Goal: Information Seeking & Learning: Learn about a topic

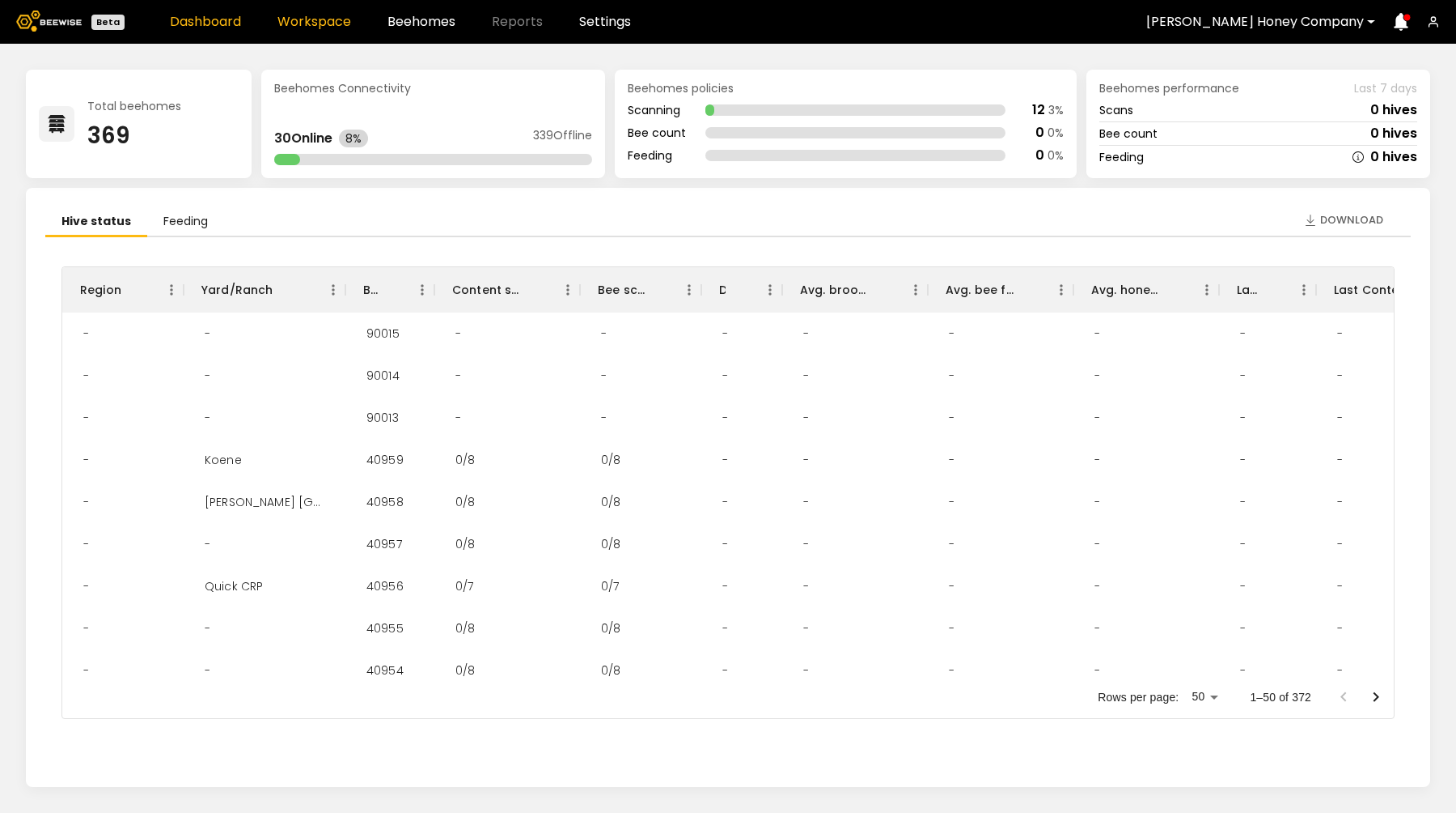
click at [315, 16] on link "Workspace" at bounding box center [314, 22] width 73 height 13
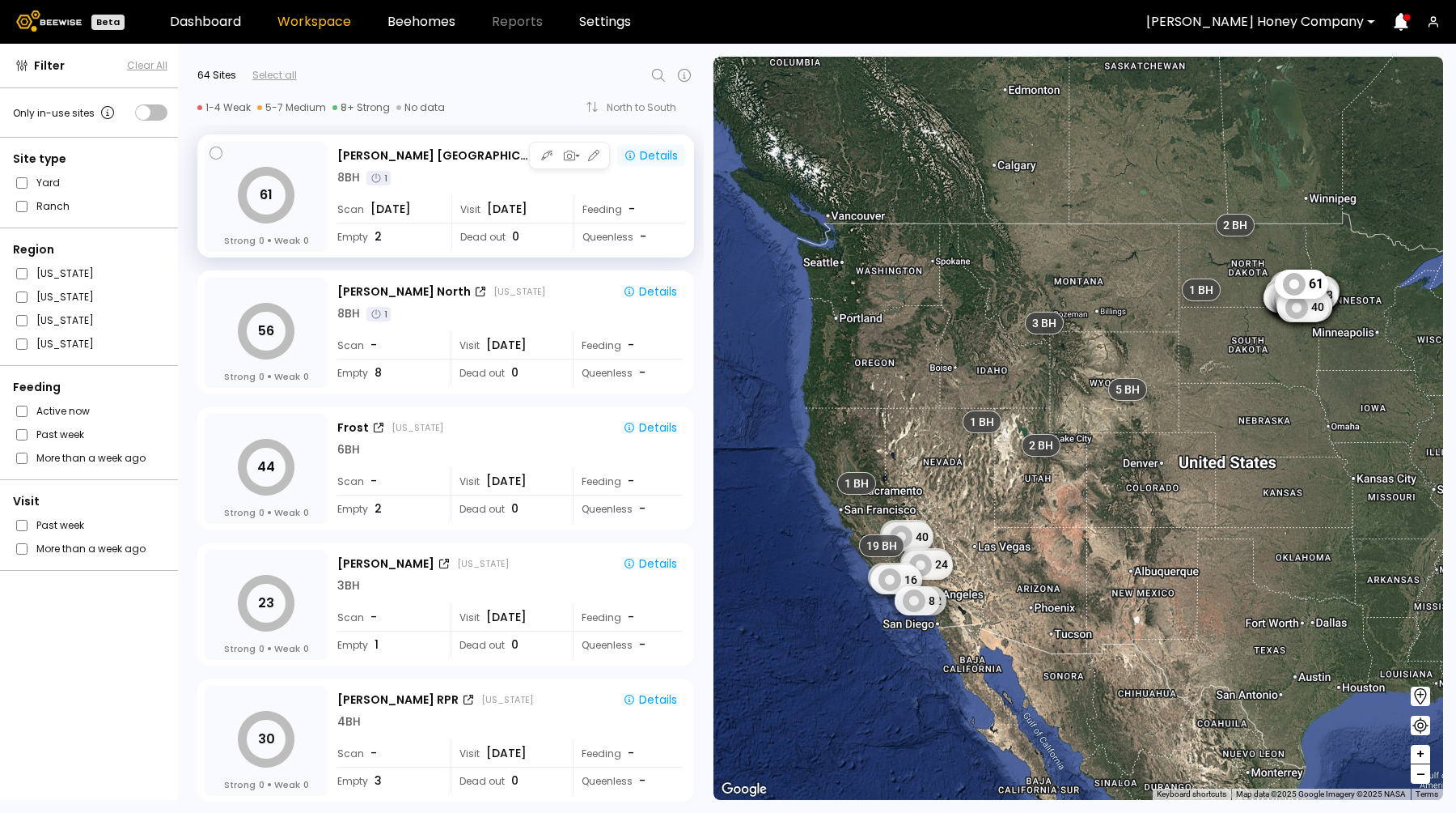
click at [628, 159] on icon "button" at bounding box center [630, 155] width 13 height 13
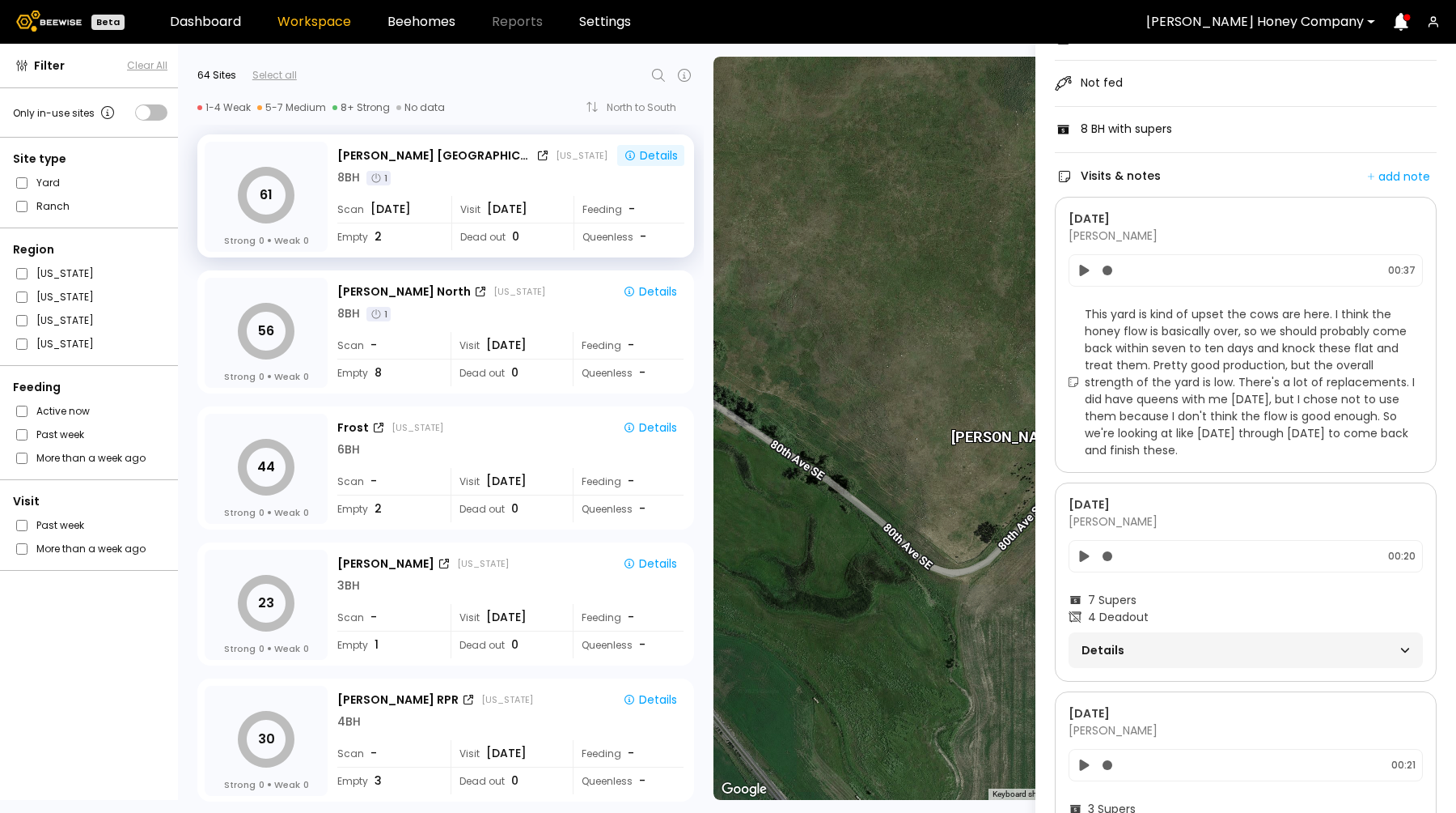
scroll to position [180, 0]
click at [1083, 265] on icon at bounding box center [1084, 264] width 10 height 11
click at [1084, 264] on icon at bounding box center [1084, 266] width 17 height 20
click at [1083, 552] on icon at bounding box center [1084, 550] width 10 height 11
click at [1141, 640] on span "Details" at bounding box center [1163, 645] width 164 height 23
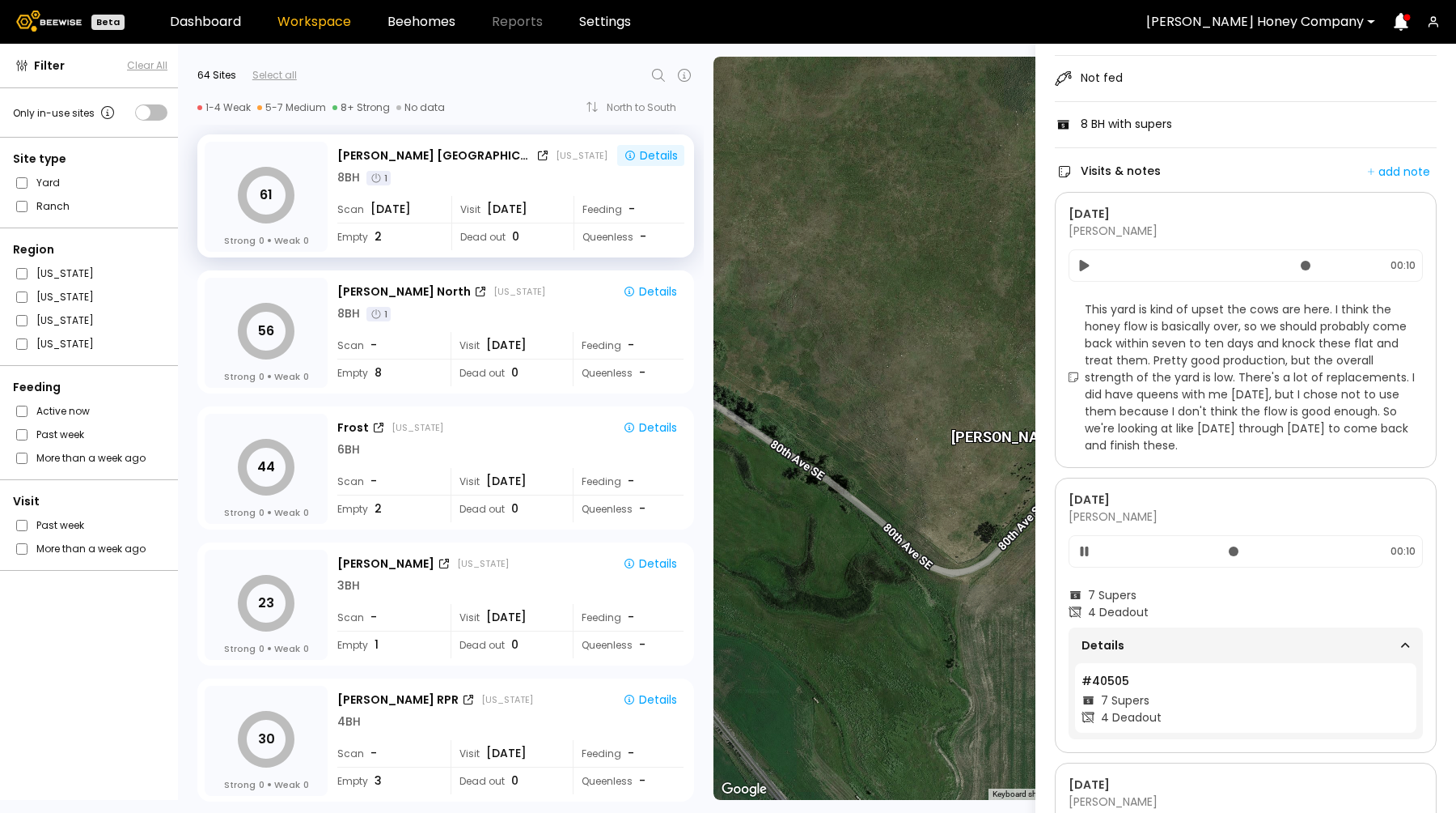
click at [1085, 551] on icon at bounding box center [1084, 552] width 17 height 20
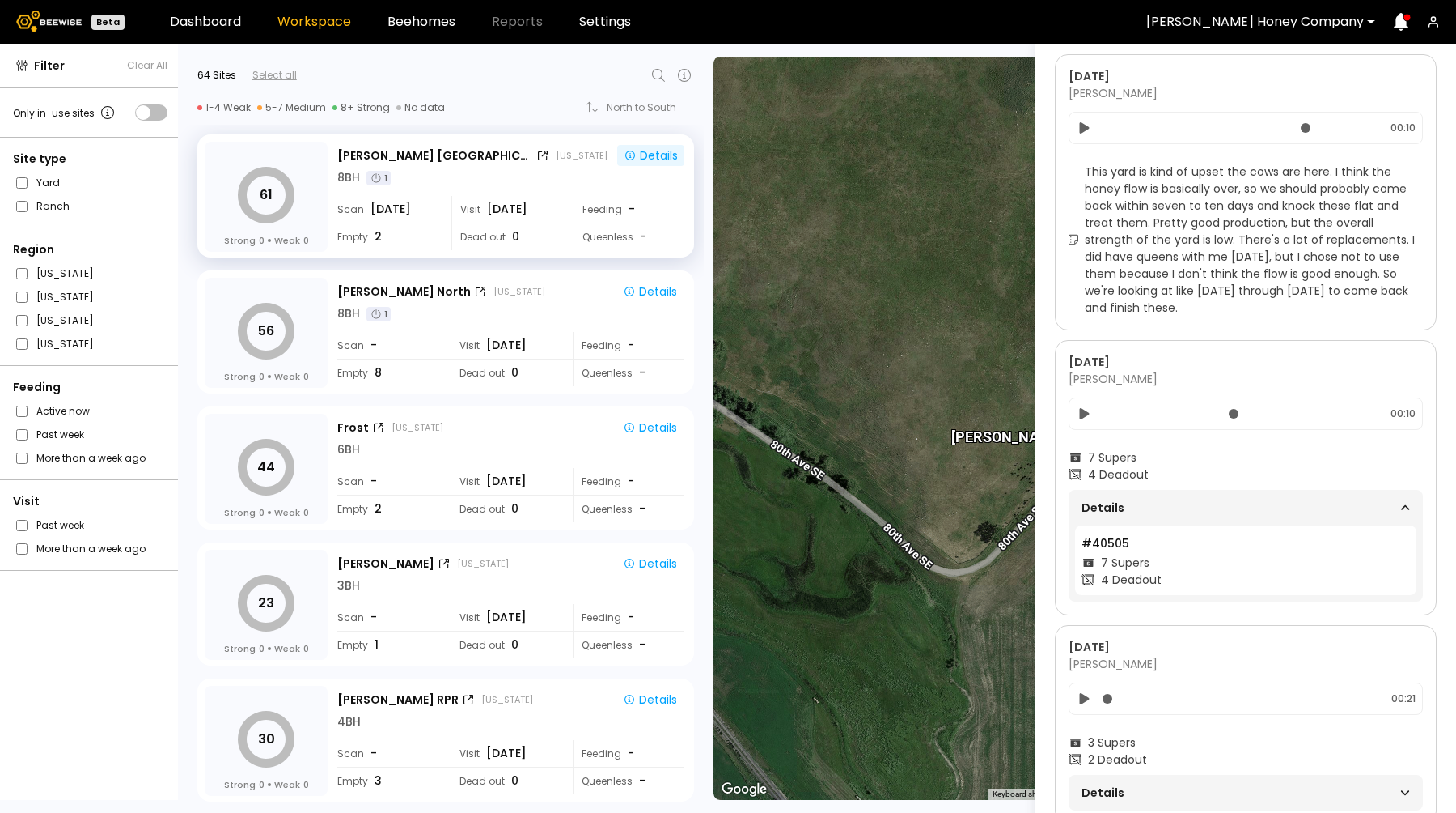
scroll to position [318, 0]
click at [1227, 505] on span "Details" at bounding box center [1163, 506] width 164 height 23
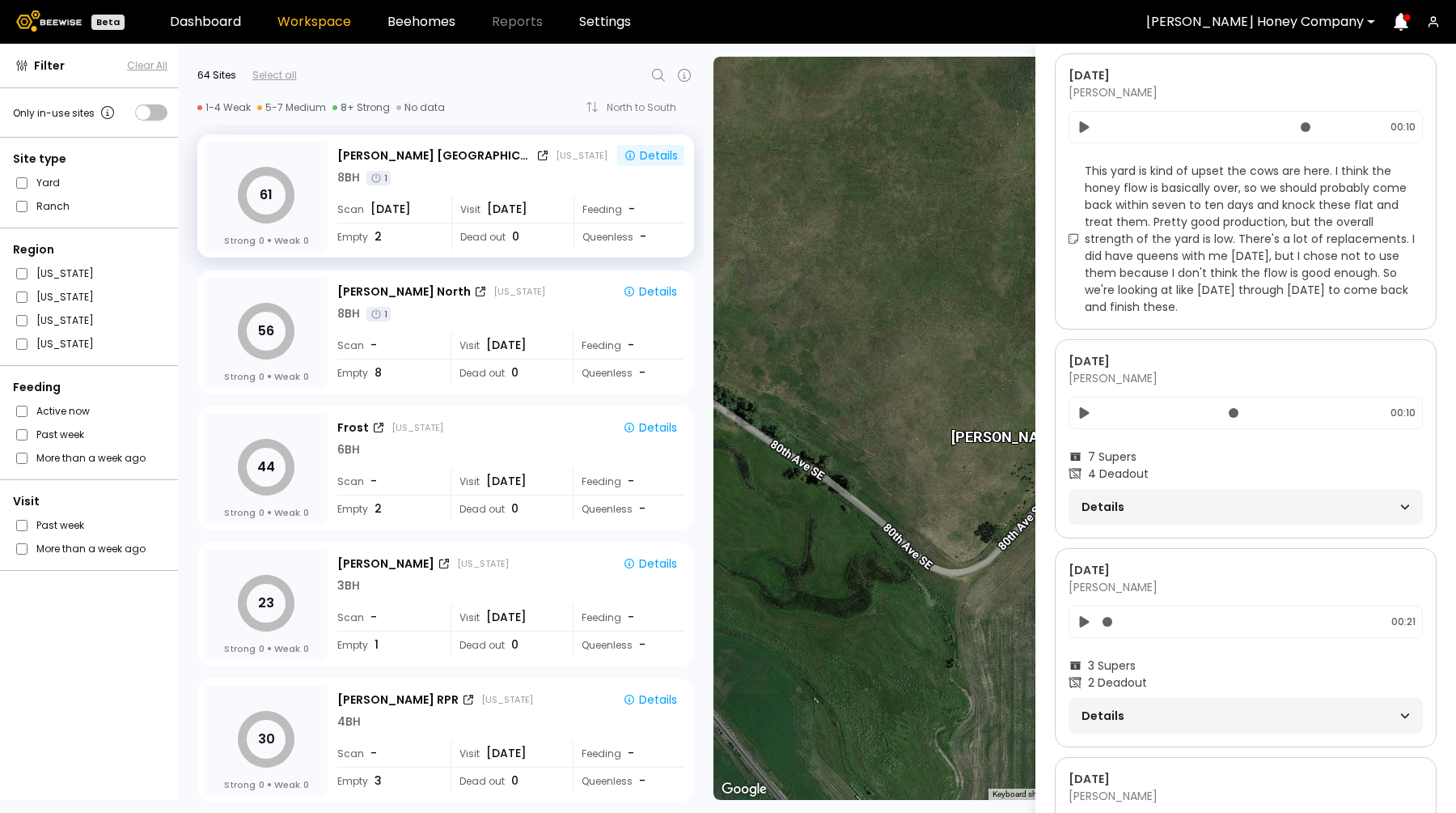
click at [1227, 505] on span "Details" at bounding box center [1163, 506] width 164 height 23
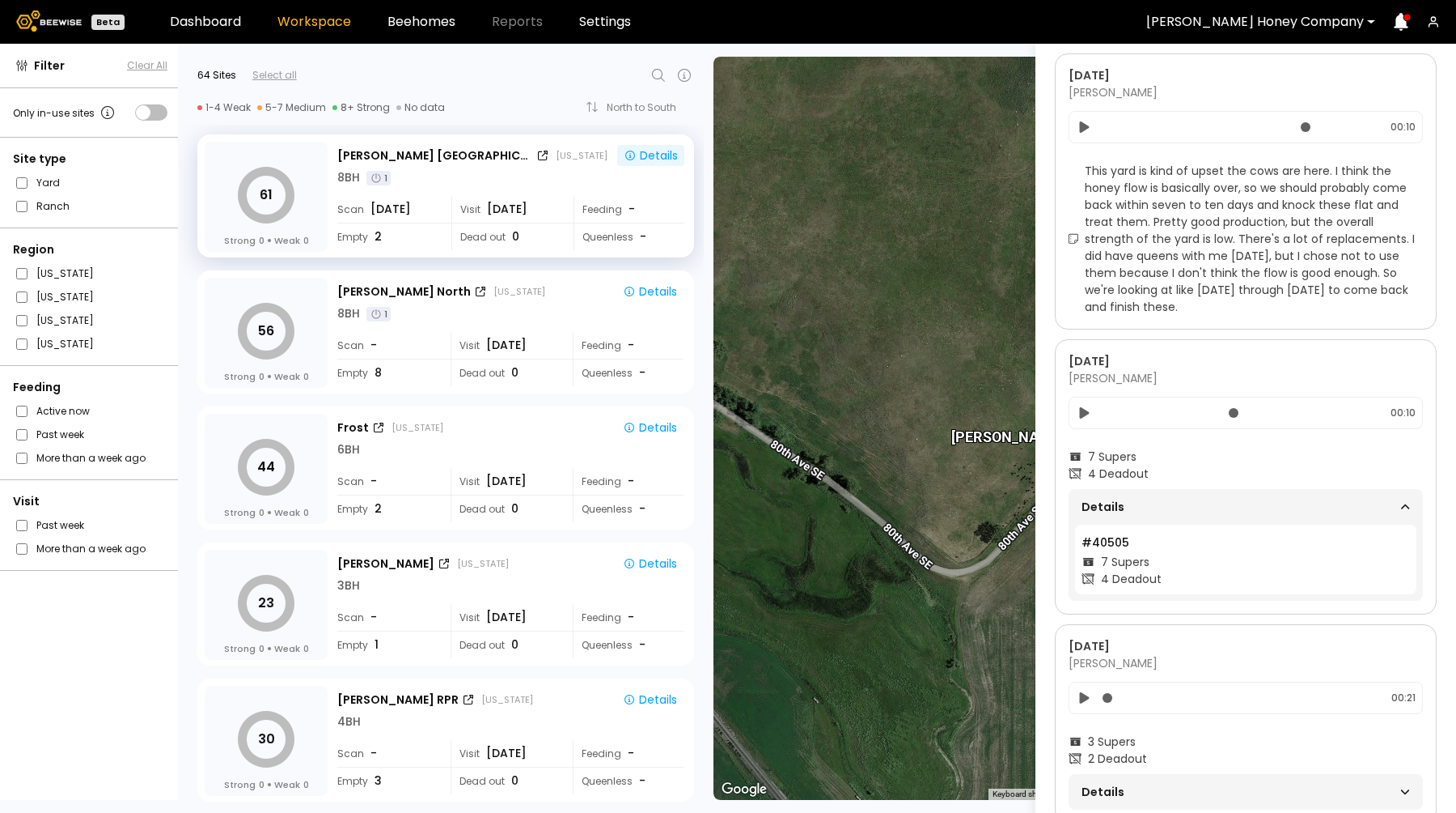
click at [1082, 412] on icon at bounding box center [1085, 411] width 10 height 11
click at [1082, 412] on icon at bounding box center [1084, 413] width 8 height 10
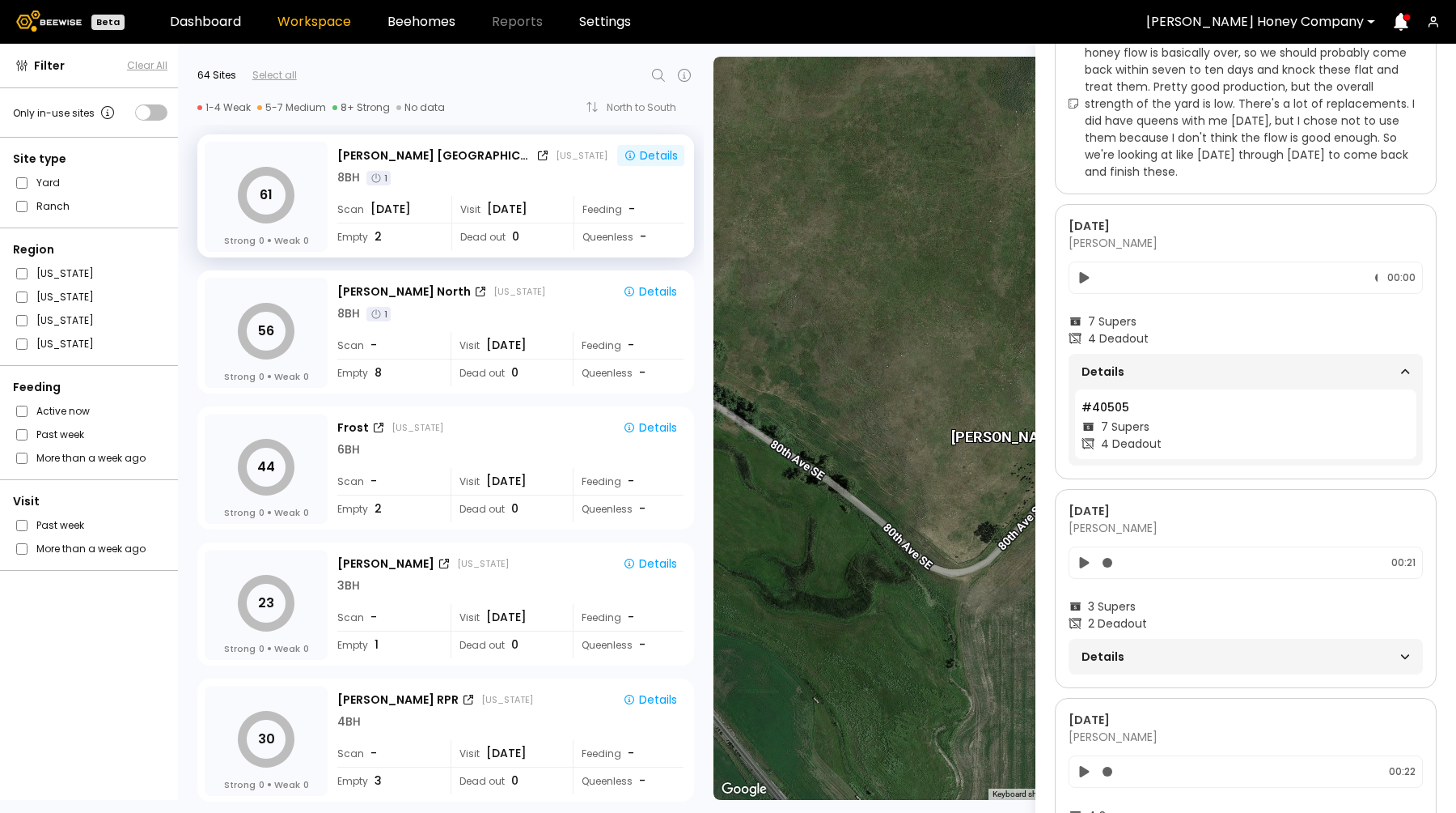
click at [1179, 654] on span "Details" at bounding box center [1163, 656] width 164 height 23
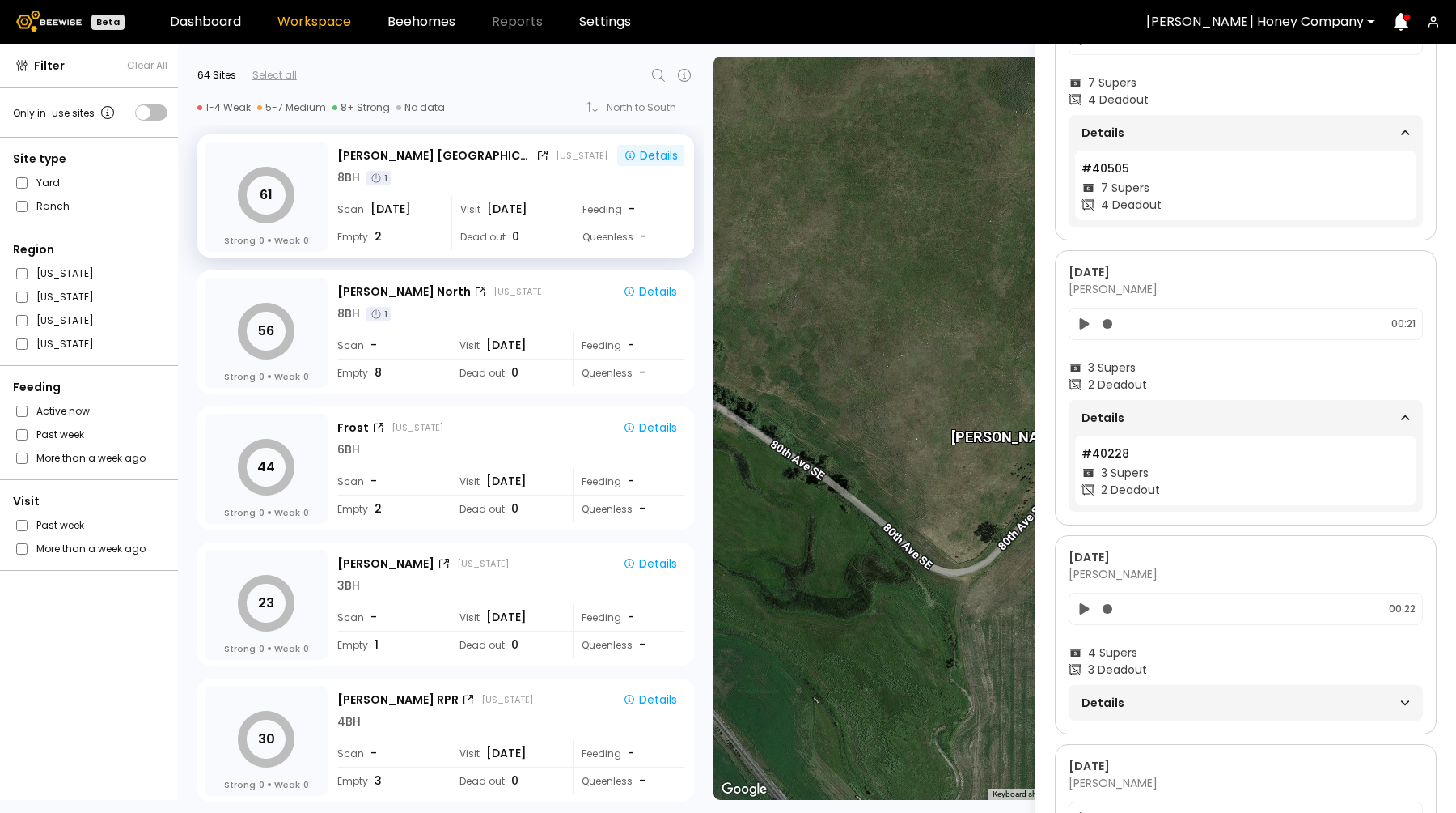
scroll to position [694, 0]
click at [1246, 412] on div "Details" at bounding box center [1245, 414] width 328 height 23
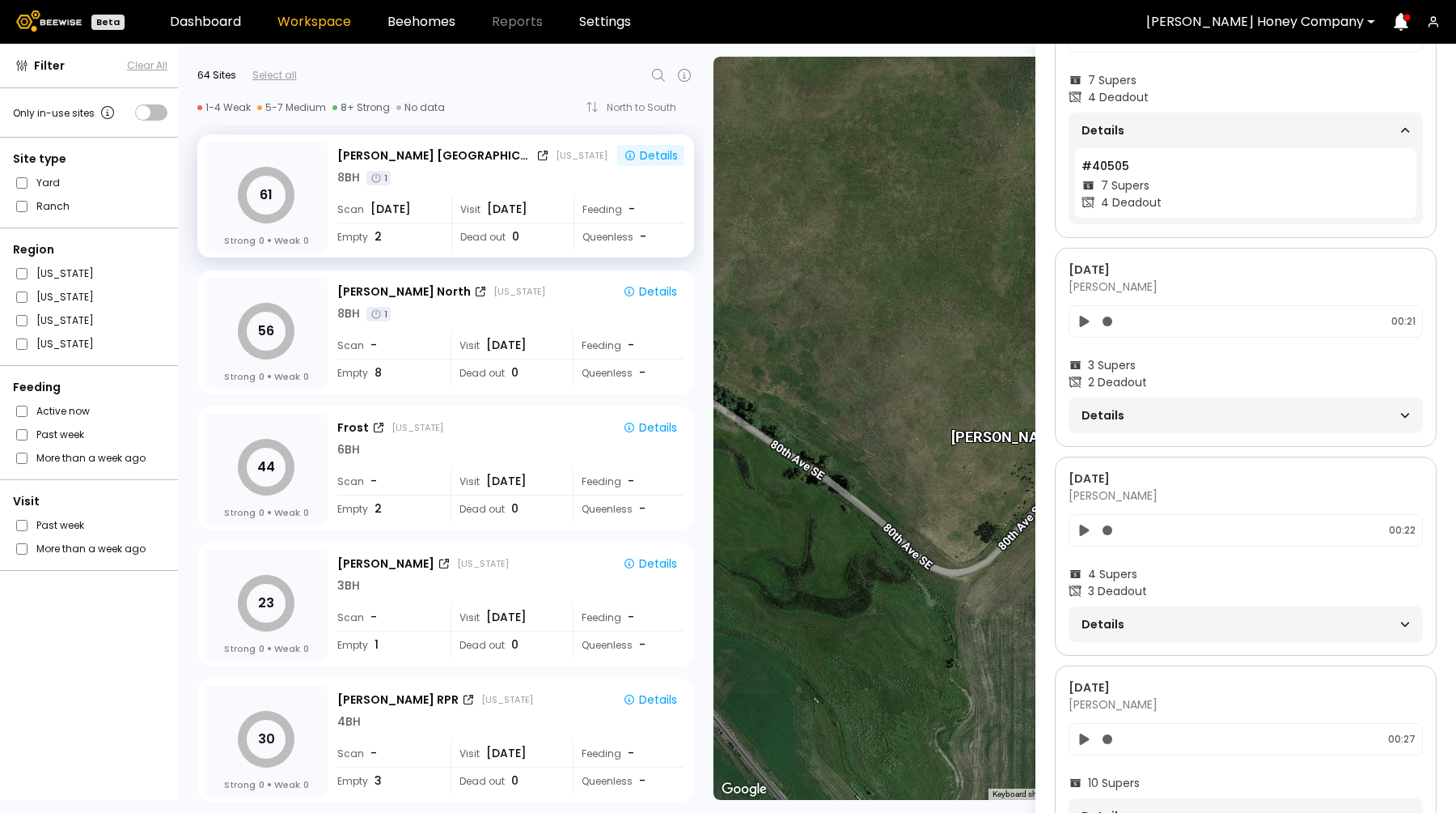
click at [1079, 316] on icon at bounding box center [1084, 321] width 17 height 20
click at [1082, 324] on icon at bounding box center [1085, 321] width 8 height 10
click at [1167, 405] on span "Details" at bounding box center [1163, 414] width 164 height 23
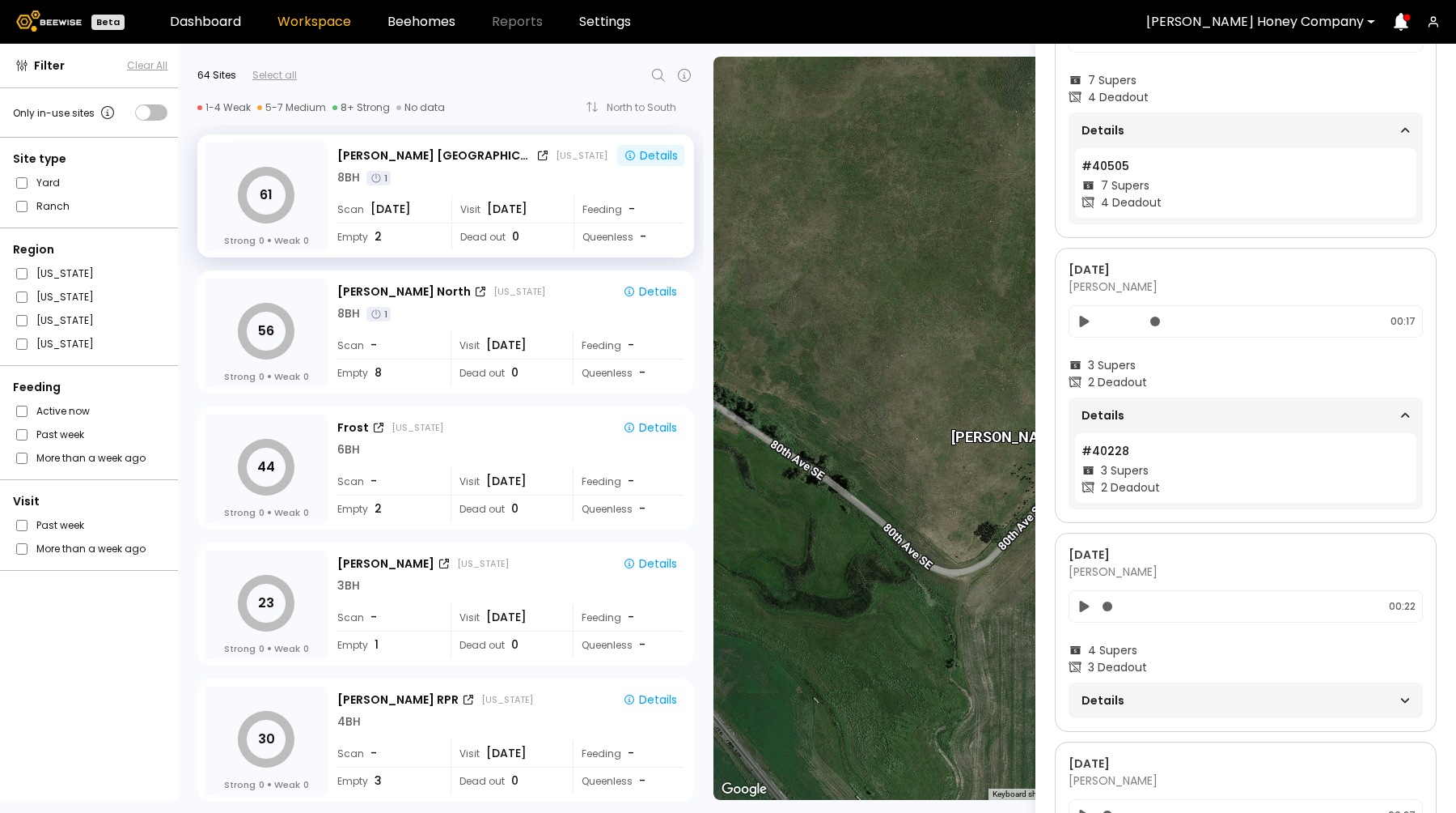
click at [1084, 323] on icon at bounding box center [1085, 319] width 10 height 11
click at [1084, 323] on icon at bounding box center [1084, 321] width 17 height 20
click at [1155, 699] on span "Details" at bounding box center [1163, 700] width 164 height 23
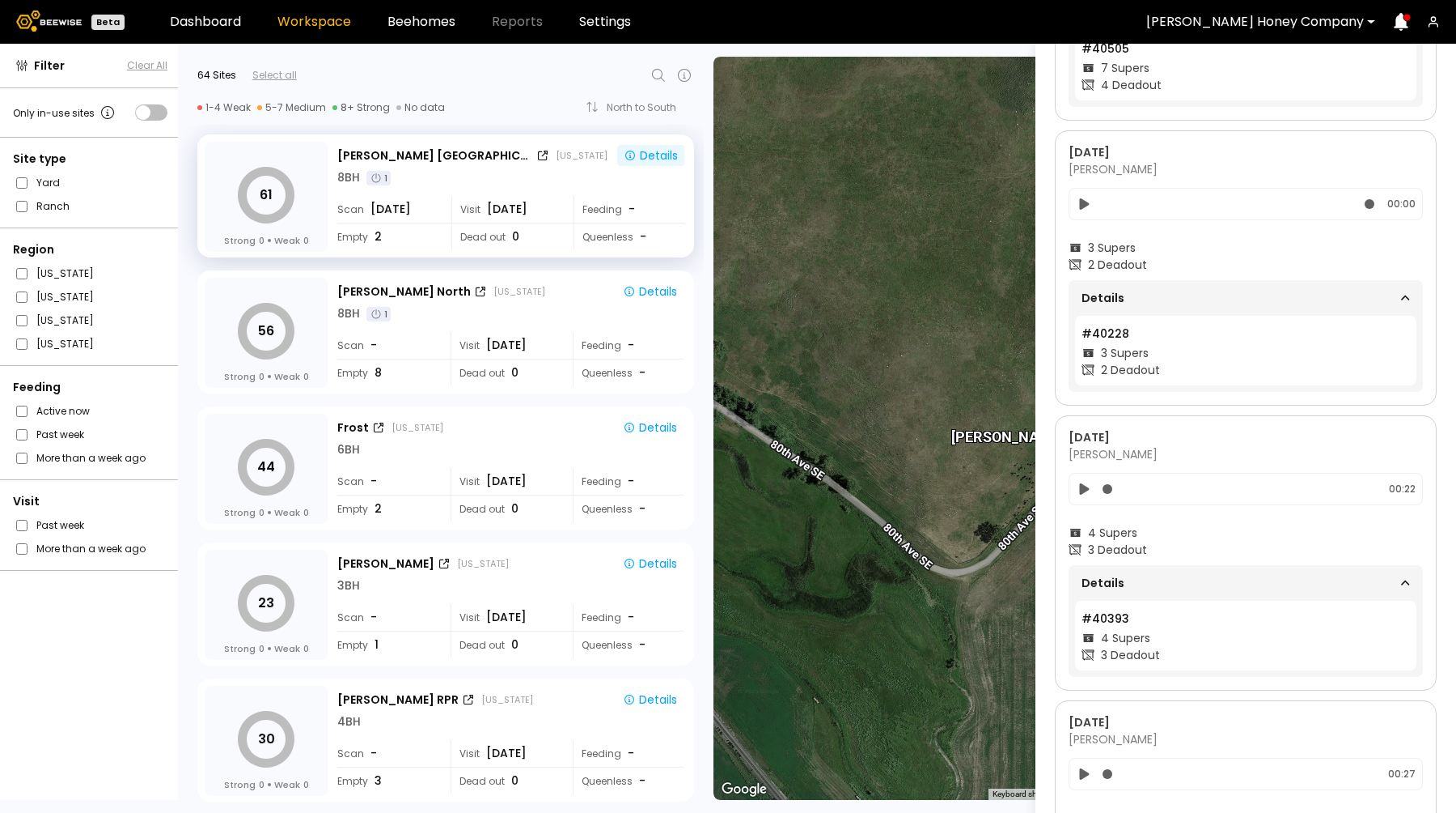
scroll to position [814, 0]
click at [1314, 574] on div "Details" at bounding box center [1245, 581] width 328 height 23
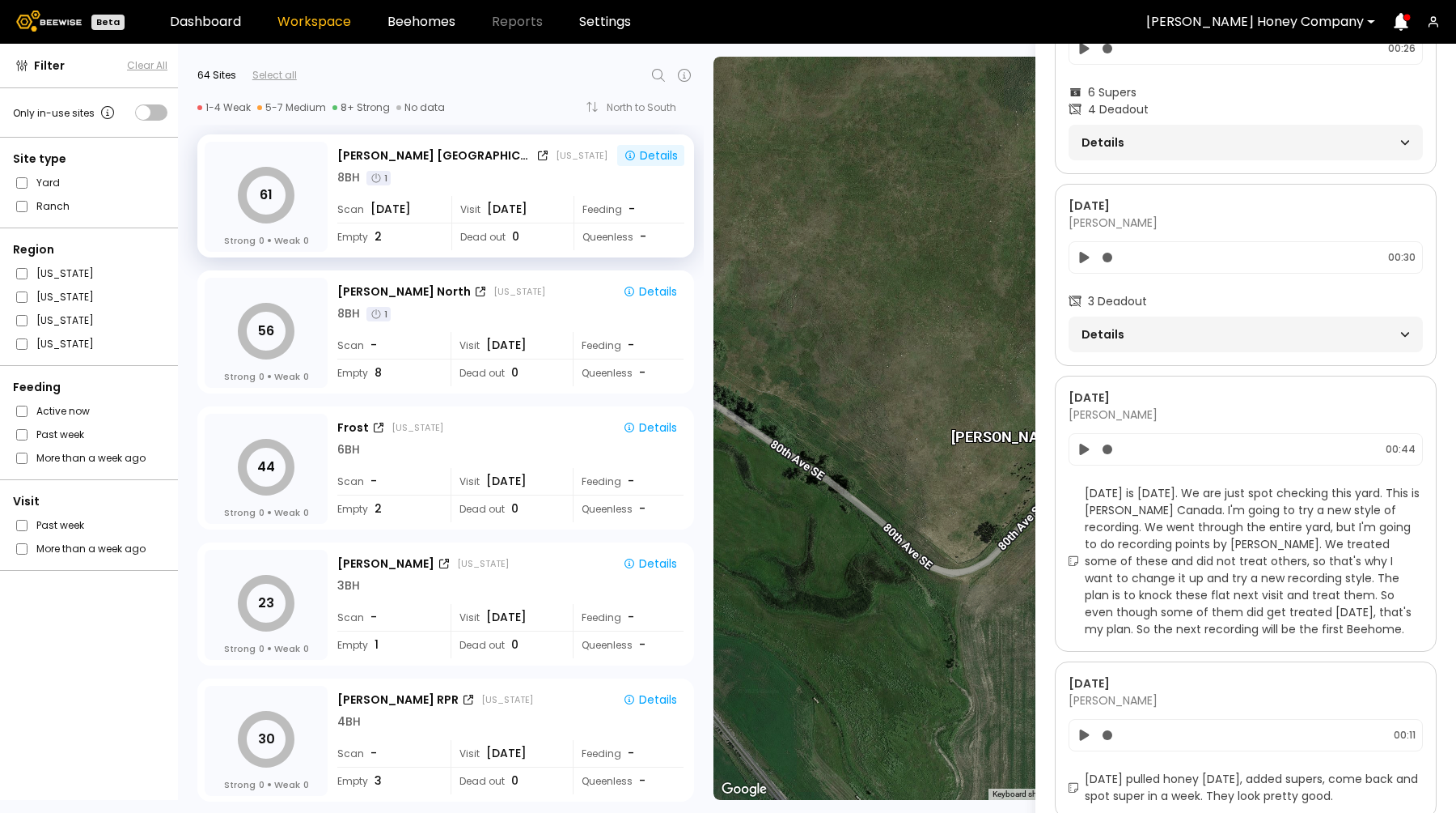
scroll to position [2114, 0]
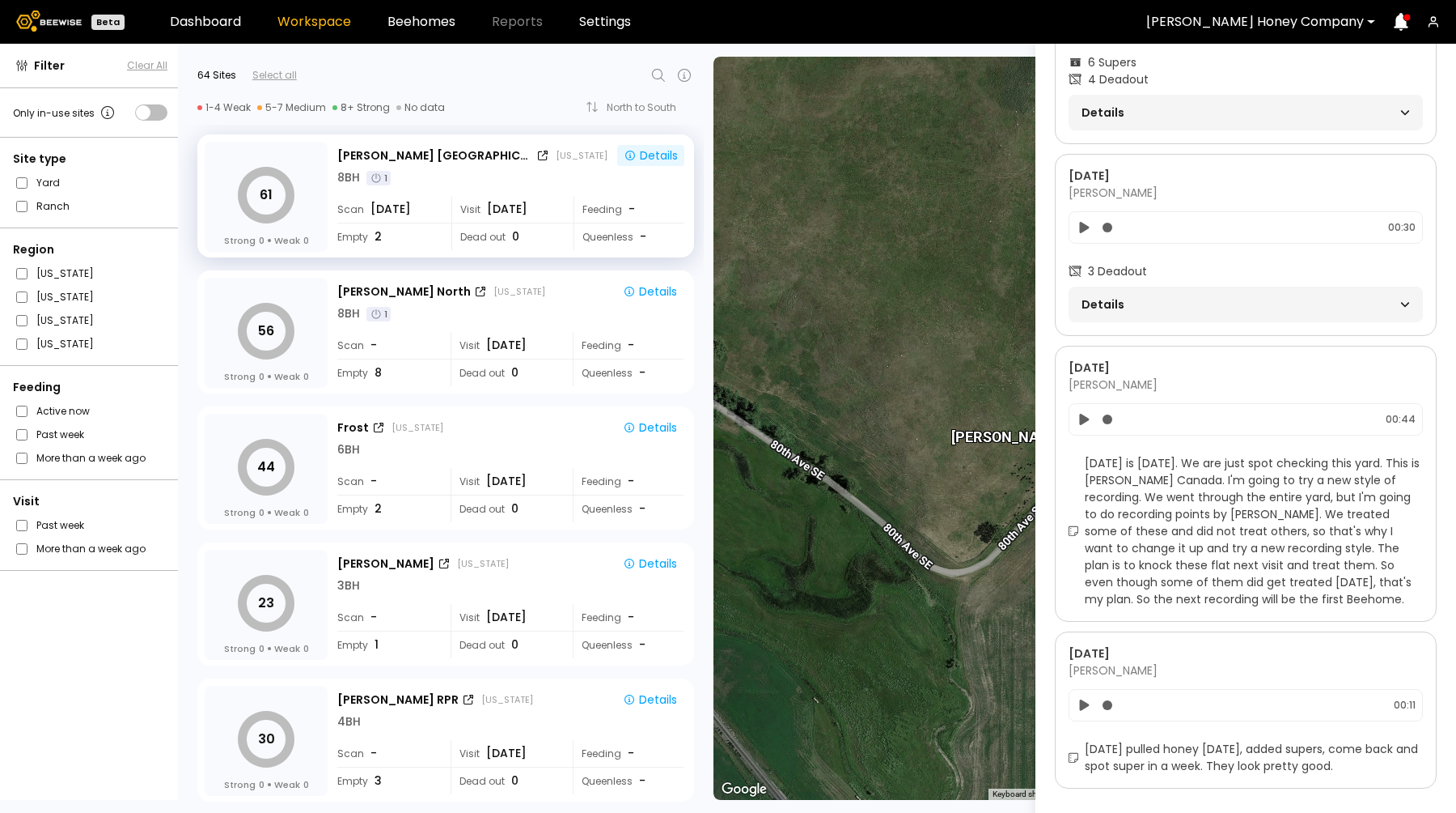
click at [1260, 293] on div "Details" at bounding box center [1245, 304] width 328 height 23
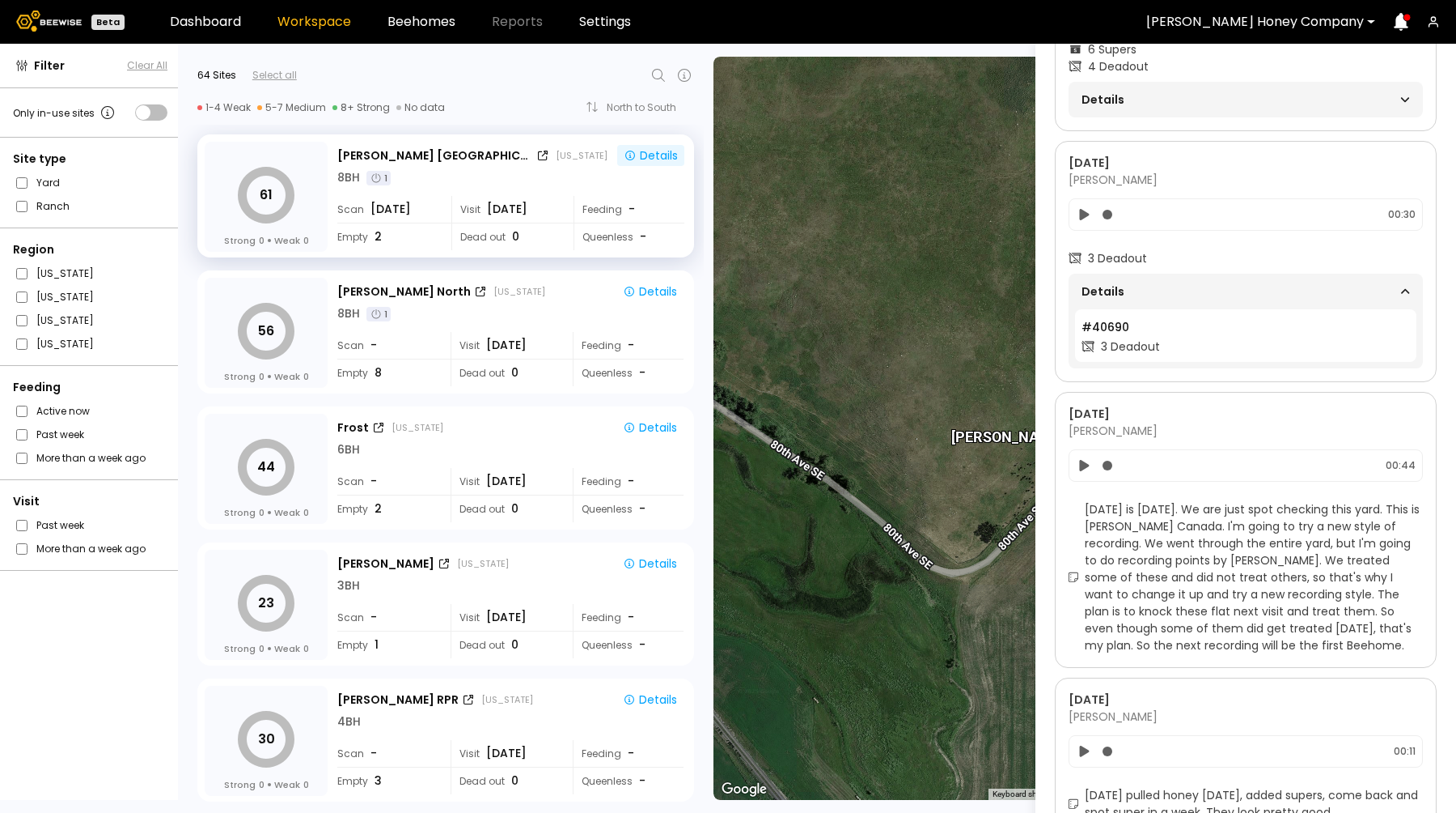
click at [1081, 214] on icon at bounding box center [1084, 213] width 10 height 11
click at [1083, 217] on icon at bounding box center [1084, 215] width 17 height 20
click at [1081, 221] on icon at bounding box center [1085, 217] width 10 height 11
click at [1081, 215] on icon at bounding box center [1084, 217] width 10 height 11
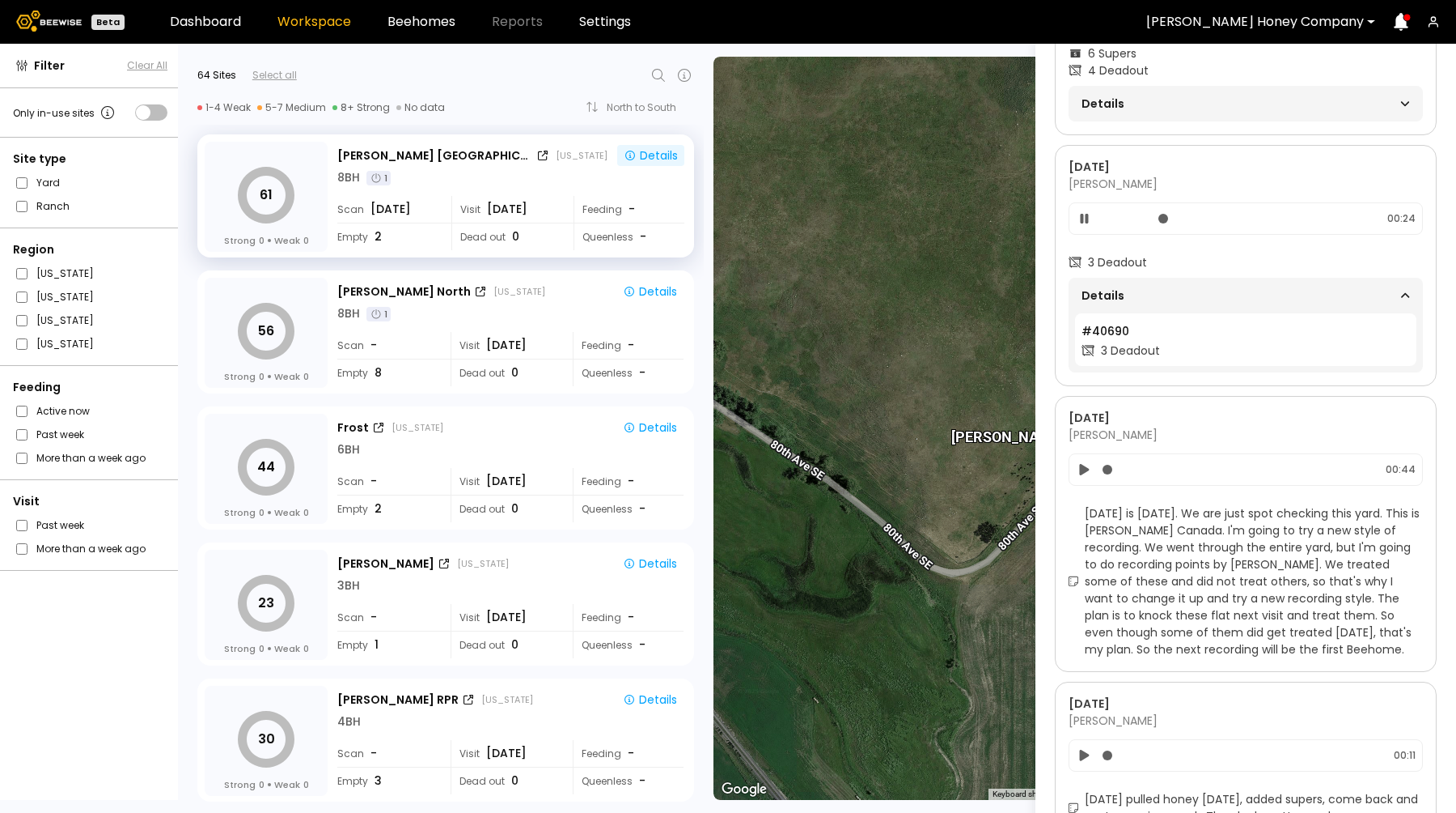
click at [1086, 217] on icon at bounding box center [1084, 219] width 8 height 10
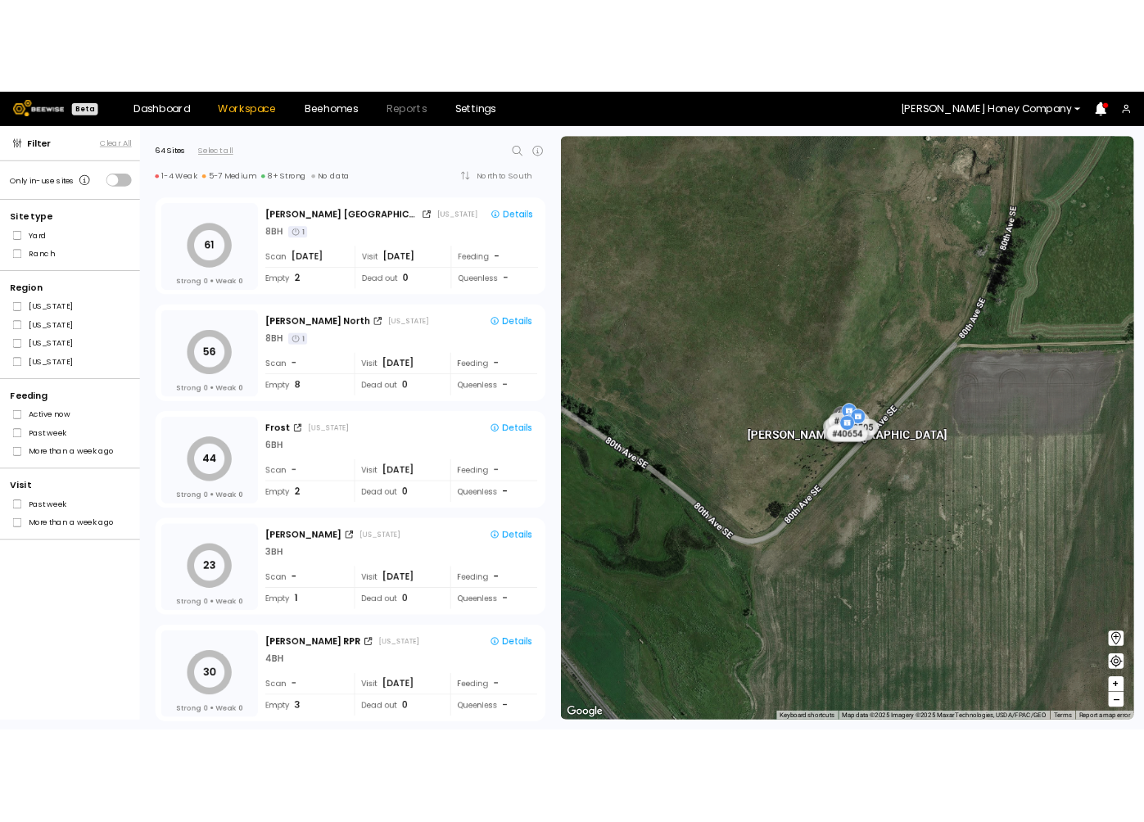
scroll to position [0, 0]
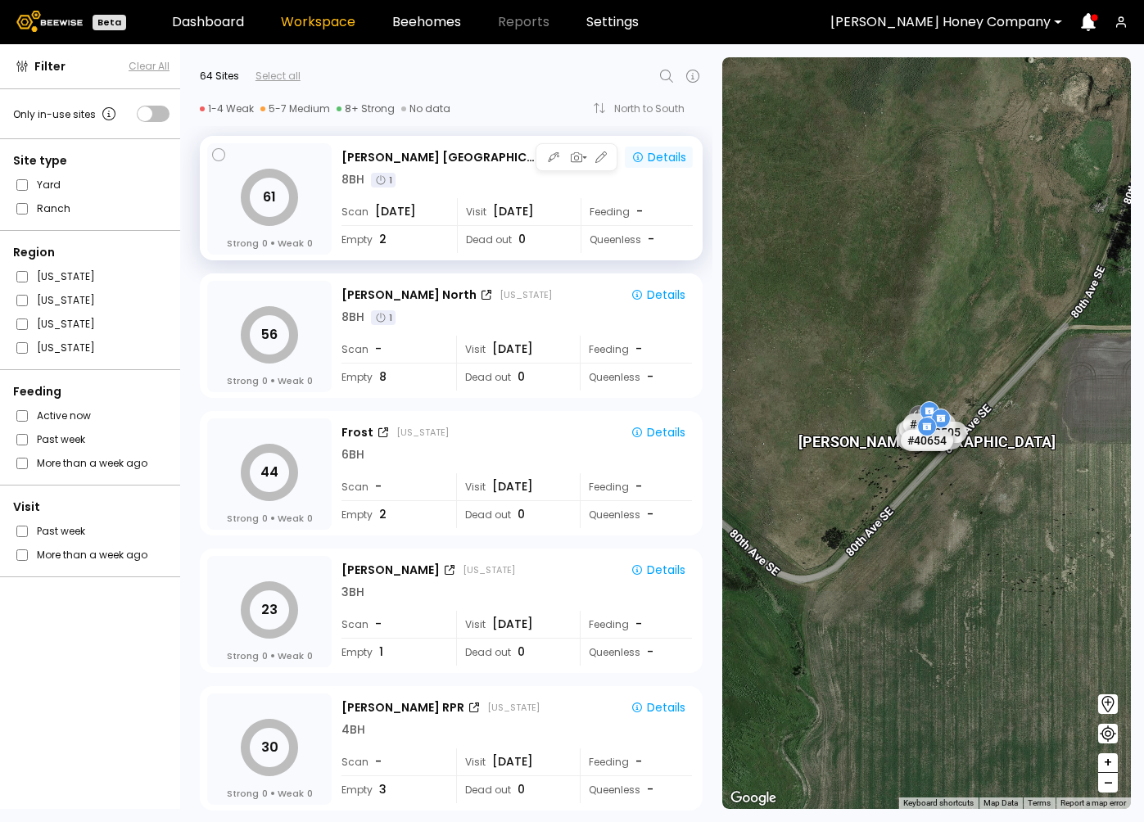
click at [660, 156] on div "Details" at bounding box center [658, 157] width 55 height 15
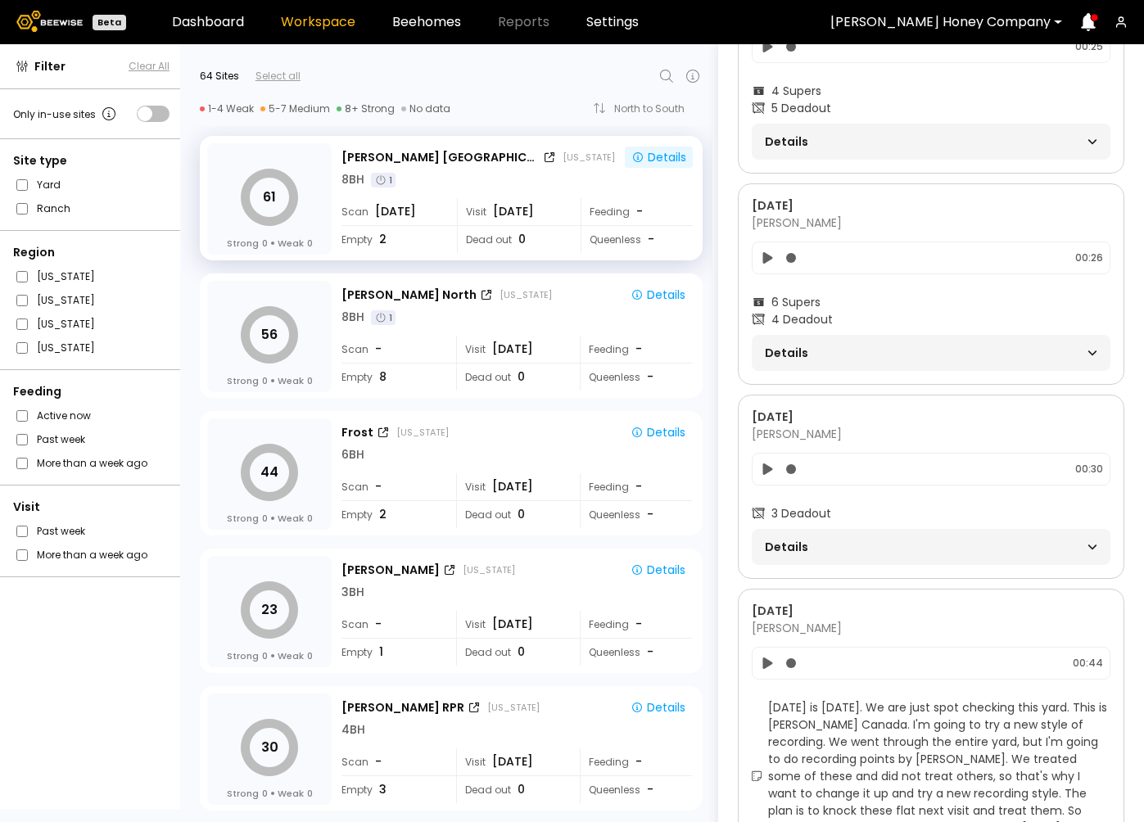
scroll to position [1733, 0]
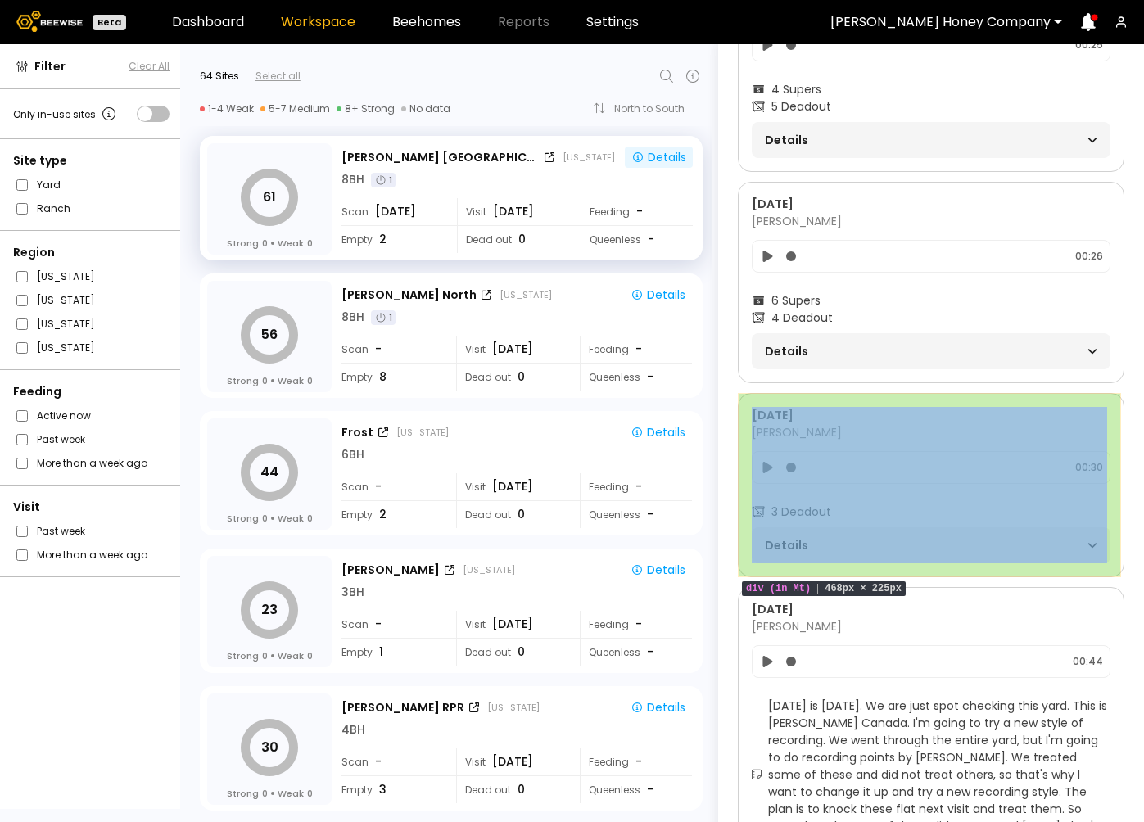
click at [983, 397] on div "[DATE] [PERSON_NAME] 00:30 3 Deadout Details" at bounding box center [931, 485] width 386 height 184
